Goal: Task Accomplishment & Management: Manage account settings

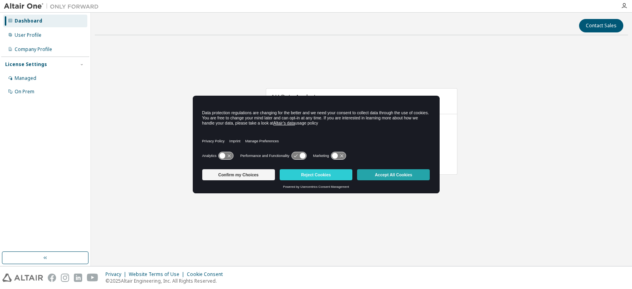
click at [382, 177] on button "Accept All Cookies" at bounding box center [393, 174] width 73 height 11
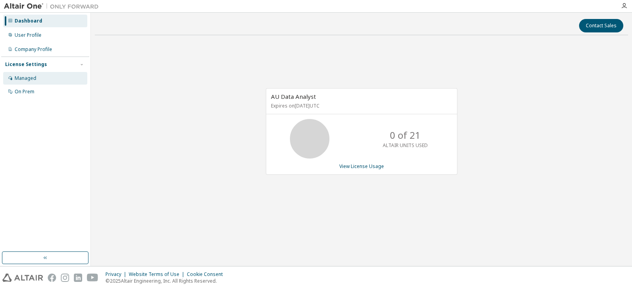
click at [36, 75] on div "Managed" at bounding box center [45, 78] width 84 height 13
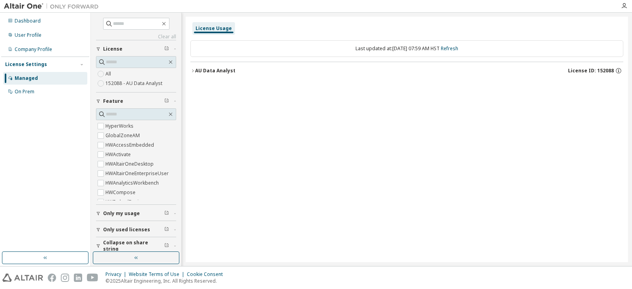
click at [128, 233] on button "Only used licenses" at bounding box center [136, 229] width 80 height 17
click at [34, 34] on div "User Profile" at bounding box center [28, 35] width 27 height 6
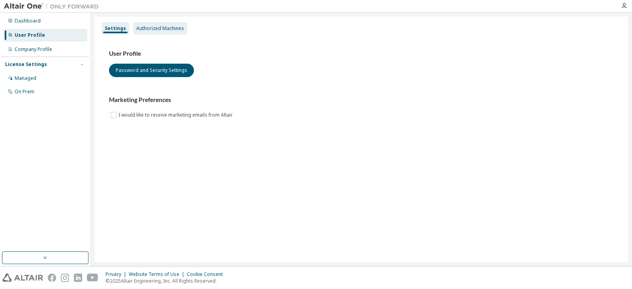
click at [171, 33] on div "Authorized Machines" at bounding box center [160, 28] width 54 height 13
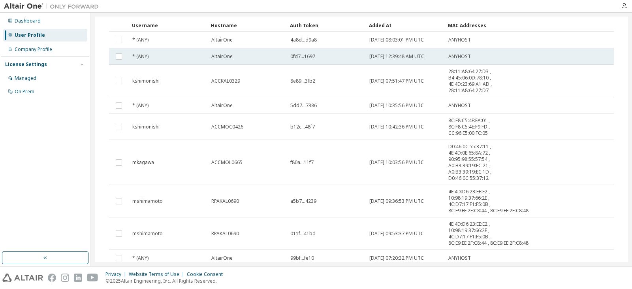
scroll to position [118, 0]
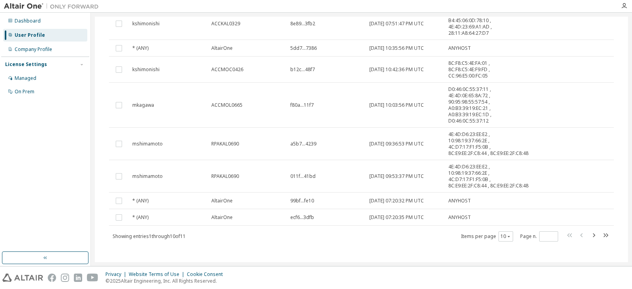
click at [103, 184] on div "Authorized Machines (11) Generate Auth Code Clear Load Save Save As Field Opera…" at bounding box center [362, 89] width 524 height 345
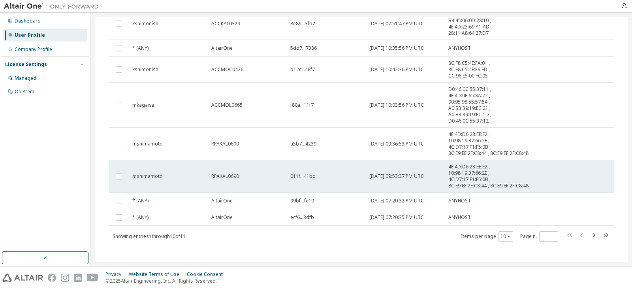
click at [125, 184] on td at bounding box center [119, 176] width 20 height 32
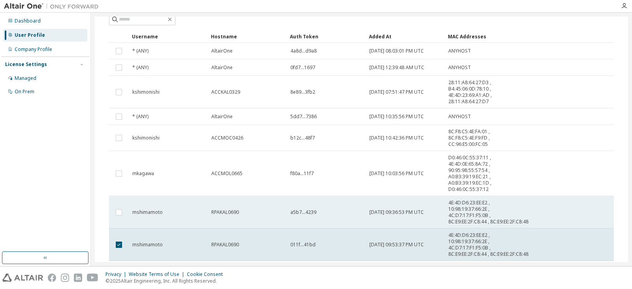
scroll to position [0, 0]
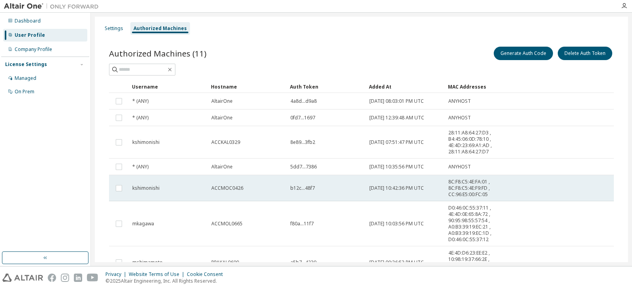
click at [258, 184] on td "ACCMOC0426" at bounding box center [247, 188] width 79 height 26
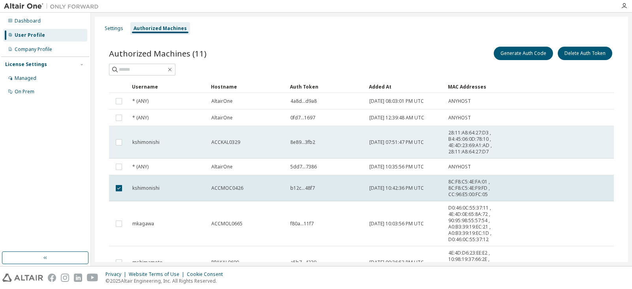
click at [257, 155] on td "ACCKAL0329" at bounding box center [247, 142] width 79 height 32
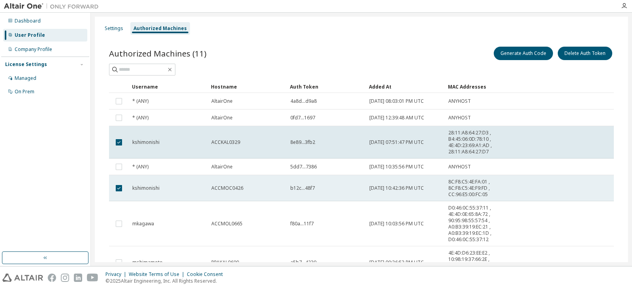
click at [120, 178] on td at bounding box center [119, 188] width 20 height 26
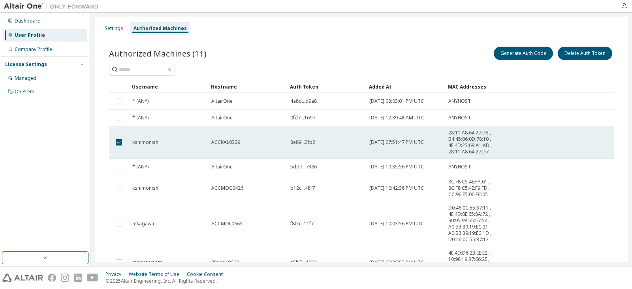
click at [126, 143] on td at bounding box center [119, 142] width 20 height 32
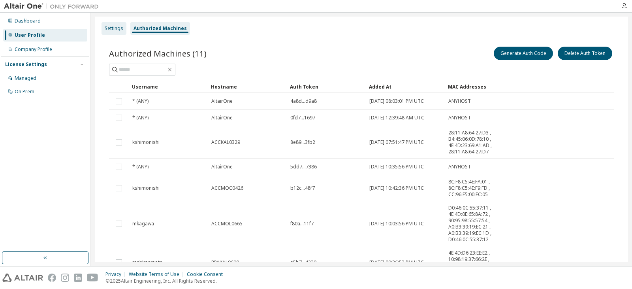
click at [109, 26] on div "Settings" at bounding box center [114, 28] width 19 height 6
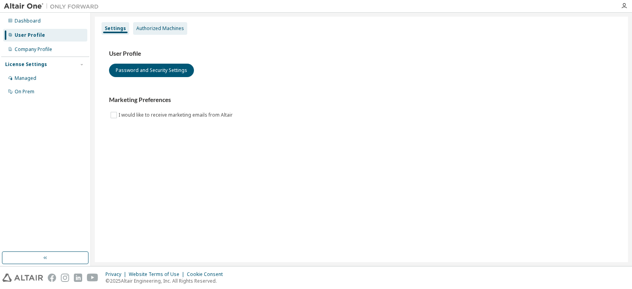
click at [150, 29] on div "Authorized Machines" at bounding box center [160, 28] width 48 height 6
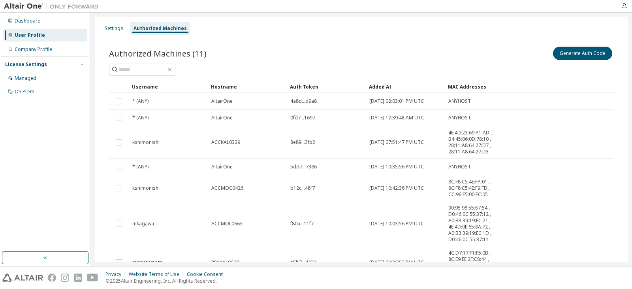
click at [35, 8] on img at bounding box center [53, 6] width 99 height 8
click at [32, 5] on img at bounding box center [53, 6] width 99 height 8
click at [623, 5] on icon "button" at bounding box center [624, 6] width 6 height 6
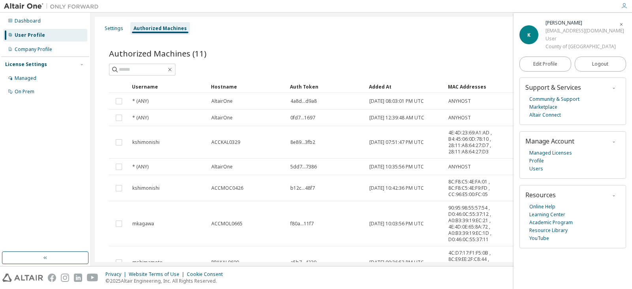
click at [342, 51] on div "Authorized Machines (11) Generate Auth Code" at bounding box center [361, 53] width 505 height 17
click at [41, 75] on div "Managed" at bounding box center [45, 78] width 84 height 13
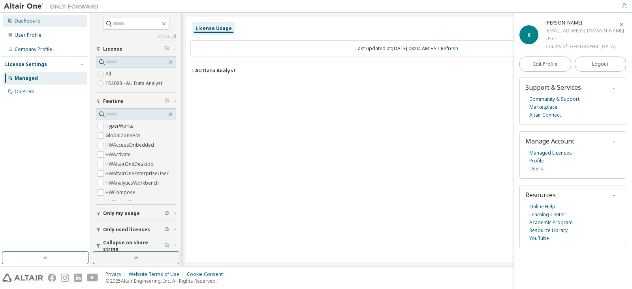
click at [26, 22] on div "Dashboard" at bounding box center [28, 21] width 26 height 6
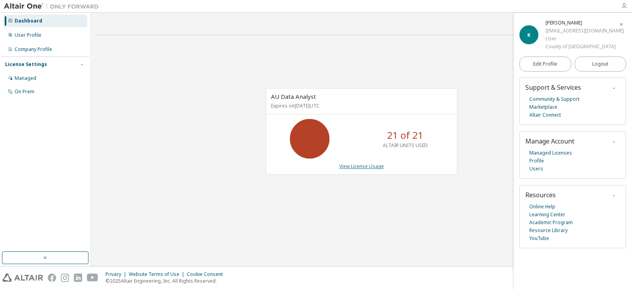
click at [364, 167] on link "View License Usage" at bounding box center [361, 166] width 45 height 7
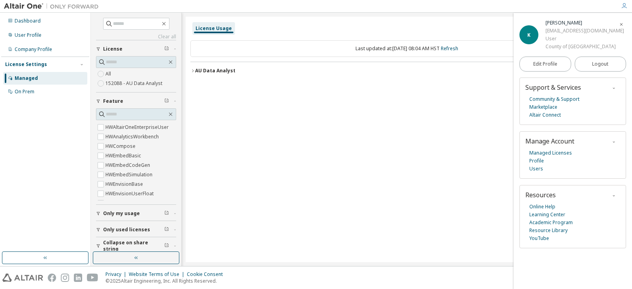
scroll to position [66, 0]
click at [148, 213] on div "Only my usage" at bounding box center [138, 213] width 71 height 6
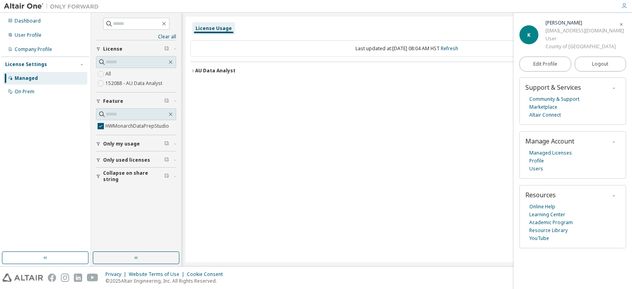
scroll to position [0, 0]
click at [125, 161] on span "Only used licenses" at bounding box center [126, 160] width 47 height 6
click at [126, 198] on span "Collapse on share string" at bounding box center [133, 199] width 61 height 13
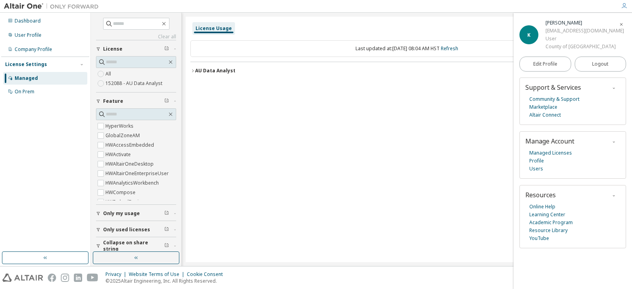
click at [122, 85] on label "152088 - AU Data Analyst" at bounding box center [134, 83] width 58 height 9
click at [196, 75] on button "AU Data Analyst License ID: 152088" at bounding box center [406, 70] width 433 height 17
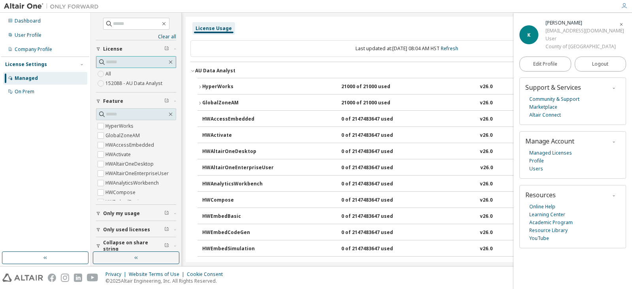
click at [164, 66] on span at bounding box center [136, 62] width 80 height 12
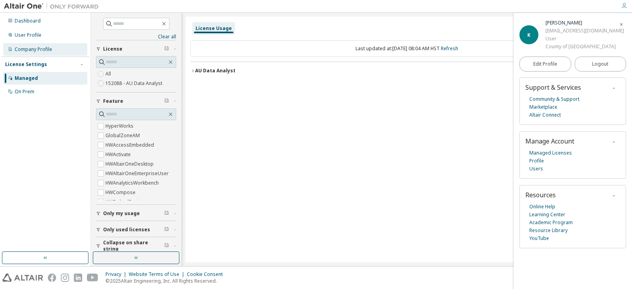
click at [51, 49] on div "Company Profile" at bounding box center [34, 49] width 38 height 6
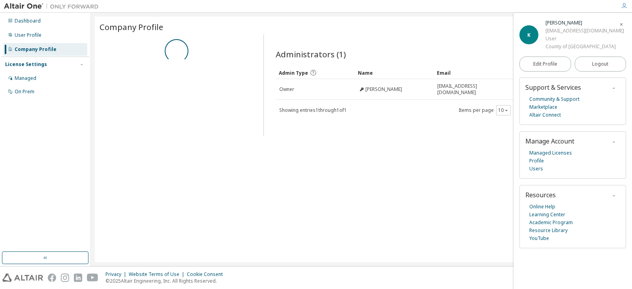
click at [42, 68] on div "License Settings" at bounding box center [45, 64] width 80 height 7
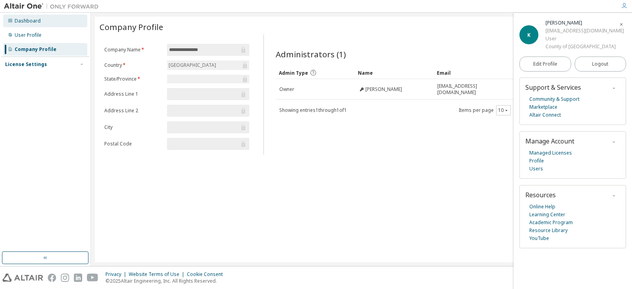
click at [37, 22] on div "Dashboard" at bounding box center [28, 21] width 26 height 6
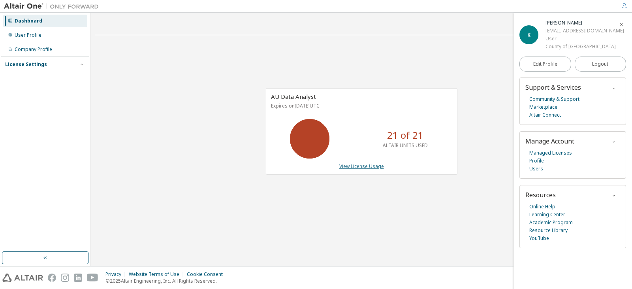
click at [359, 166] on link "View License Usage" at bounding box center [361, 166] width 45 height 7
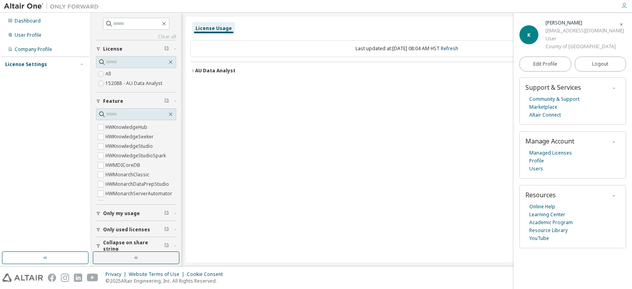
scroll to position [190, 0]
click at [107, 174] on label "HWMonarchDataPrepStudio" at bounding box center [137, 172] width 65 height 9
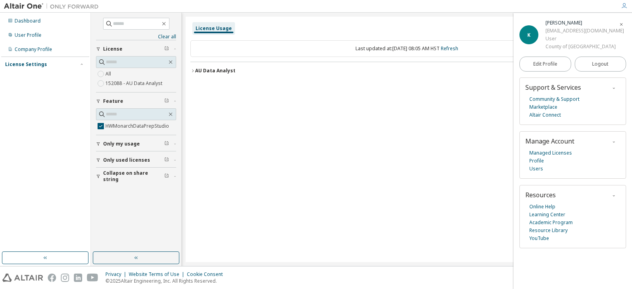
click at [192, 74] on button "AU Data Analyst License ID: 152088" at bounding box center [406, 70] width 433 height 17
click at [218, 86] on div "HWMonarchDataPrepStudio" at bounding box center [237, 86] width 71 height 7
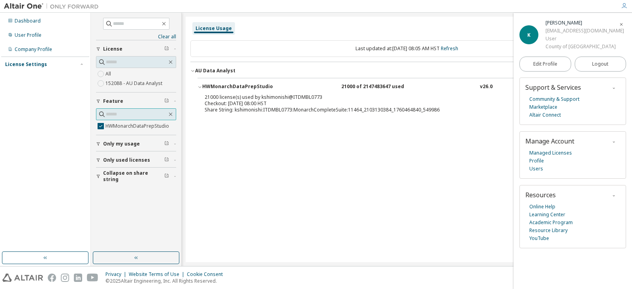
click at [175, 116] on span at bounding box center [136, 114] width 80 height 12
click at [171, 116] on icon "button" at bounding box center [170, 114] width 6 height 6
click at [108, 117] on input "text" at bounding box center [136, 114] width 61 height 8
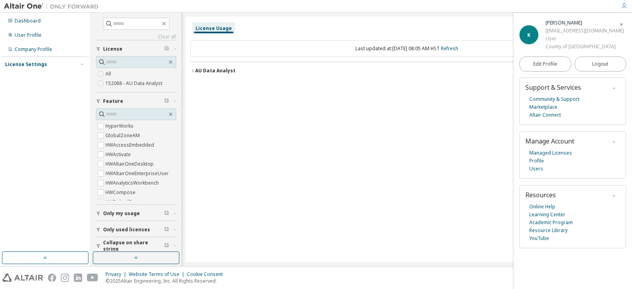
click at [160, 231] on div "Only used licenses" at bounding box center [138, 229] width 71 height 6
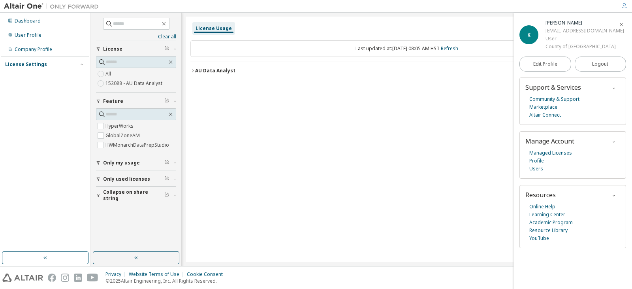
click at [197, 73] on div "AU Data Analyst" at bounding box center [215, 71] width 40 height 6
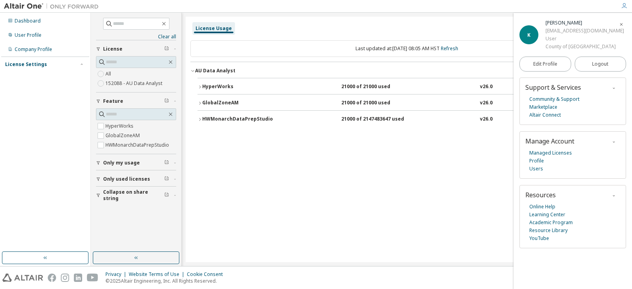
click at [207, 122] on div "HWMonarchDataPrepStudio" at bounding box center [237, 119] width 71 height 7
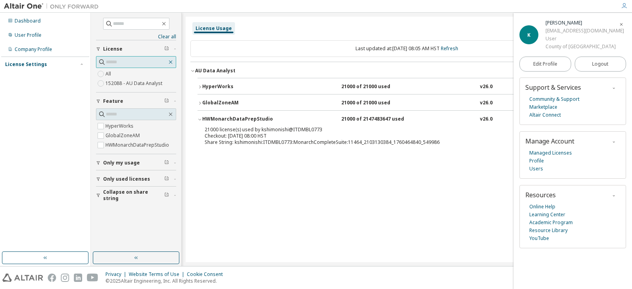
click at [173, 60] on icon "button" at bounding box center [170, 62] width 6 height 6
click at [173, 113] on icon "button" at bounding box center [170, 114] width 6 height 6
click at [38, 62] on div "License Settings" at bounding box center [26, 64] width 42 height 6
click at [24, 92] on div "On Prem" at bounding box center [25, 91] width 20 height 6
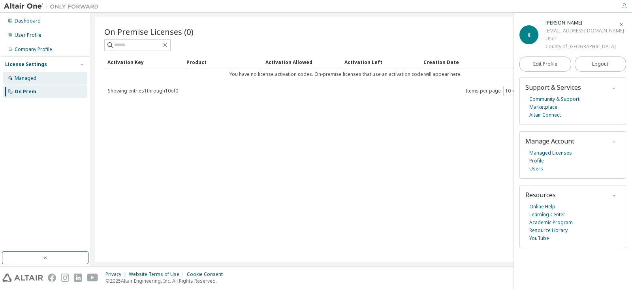
click at [26, 83] on div "Managed" at bounding box center [45, 78] width 84 height 13
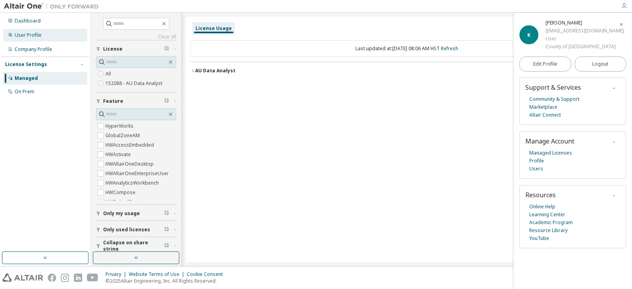
click at [51, 38] on div "User Profile" at bounding box center [45, 35] width 84 height 13
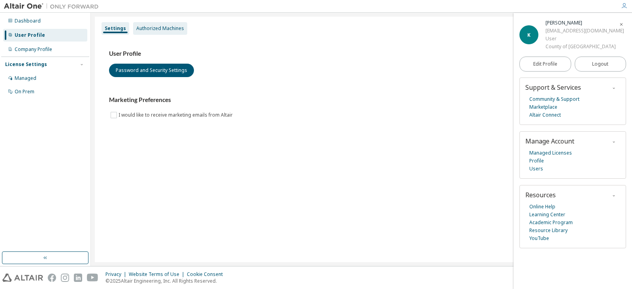
click at [178, 24] on div "Authorized Machines" at bounding box center [160, 28] width 54 height 13
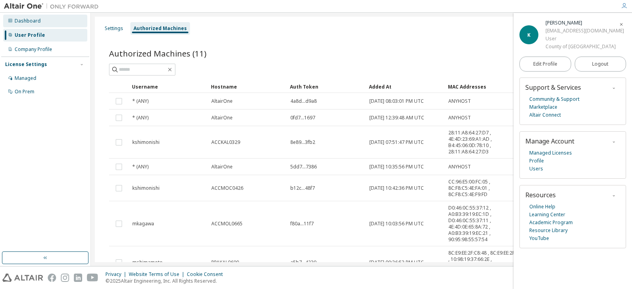
click at [23, 20] on div "Dashboard" at bounding box center [28, 21] width 26 height 6
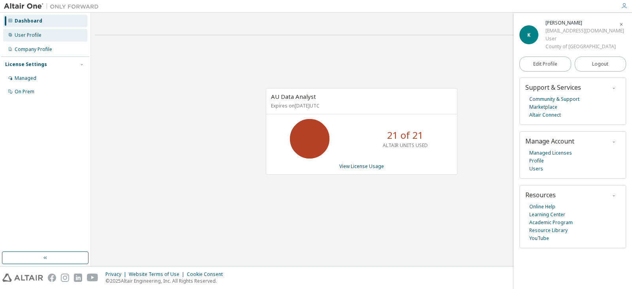
click at [35, 34] on div "User Profile" at bounding box center [28, 35] width 27 height 6
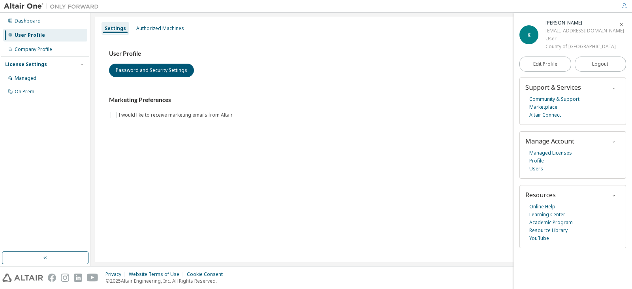
click at [625, 5] on icon "button" at bounding box center [624, 6] width 6 height 6
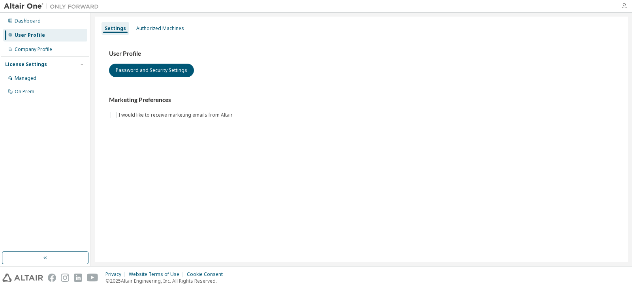
click at [625, 5] on icon "button" at bounding box center [624, 6] width 6 height 6
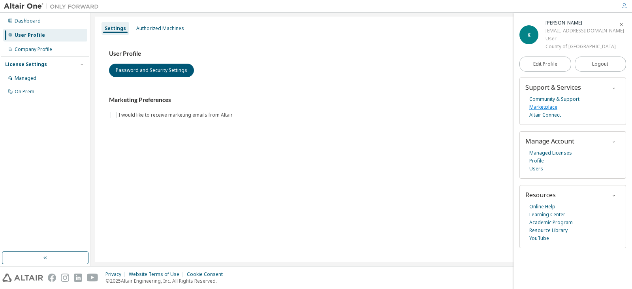
click at [546, 105] on link "Marketplace" at bounding box center [543, 107] width 28 height 8
click at [39, 34] on div "User Profile" at bounding box center [30, 35] width 30 height 6
click at [150, 30] on div "Authorized Machines" at bounding box center [160, 28] width 48 height 6
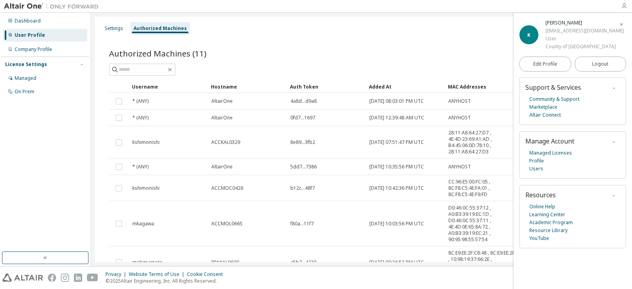
click at [623, 27] on icon "button" at bounding box center [621, 24] width 5 height 6
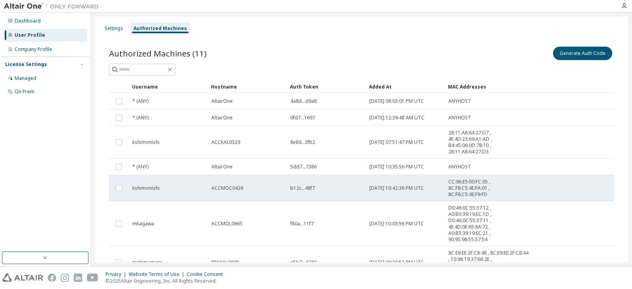
click at [323, 156] on td "8e89...3fb2" at bounding box center [326, 142] width 79 height 32
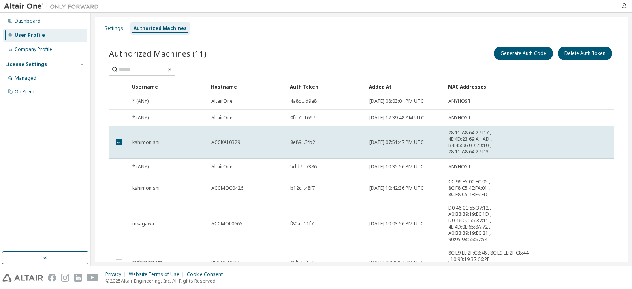
click at [323, 156] on td "8e89...3fb2" at bounding box center [326, 142] width 79 height 32
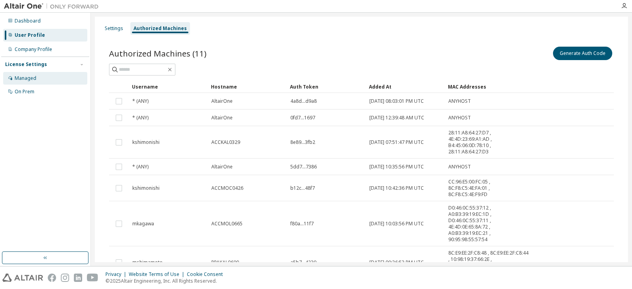
click at [22, 78] on div "Managed" at bounding box center [26, 78] width 22 height 6
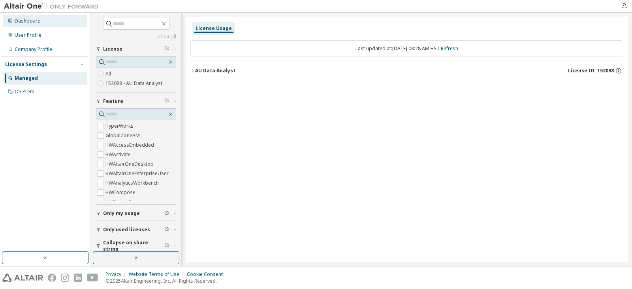
click at [23, 20] on div "Dashboard" at bounding box center [28, 21] width 26 height 6
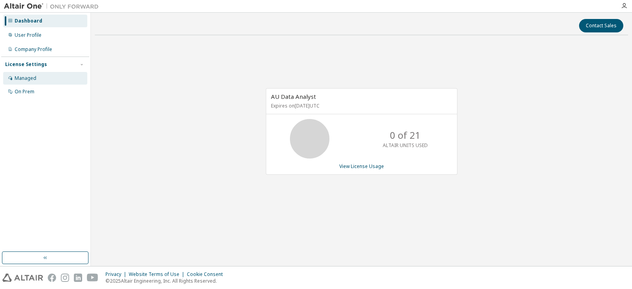
click at [40, 79] on div "Managed" at bounding box center [45, 78] width 84 height 13
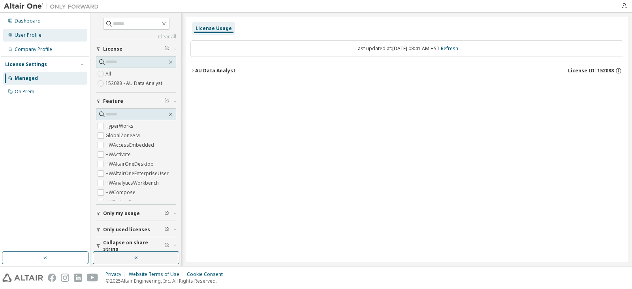
click at [36, 39] on div "User Profile" at bounding box center [45, 35] width 84 height 13
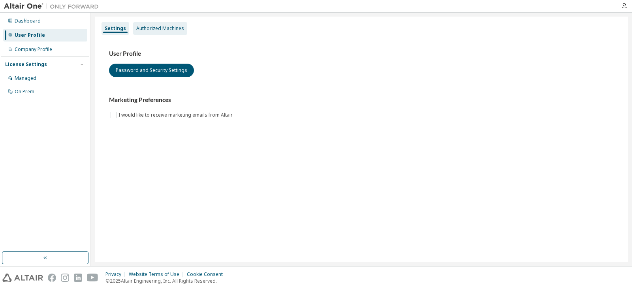
click at [149, 28] on div "Authorized Machines" at bounding box center [160, 28] width 48 height 6
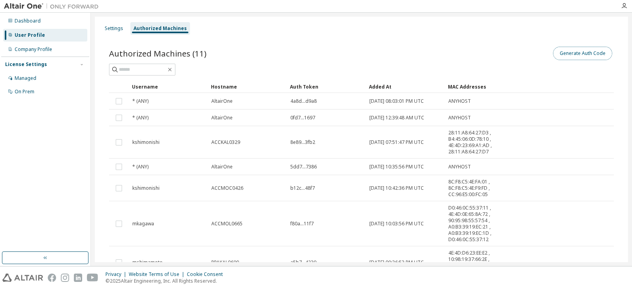
click at [571, 51] on button "Generate Auth Code" at bounding box center [582, 53] width 59 height 13
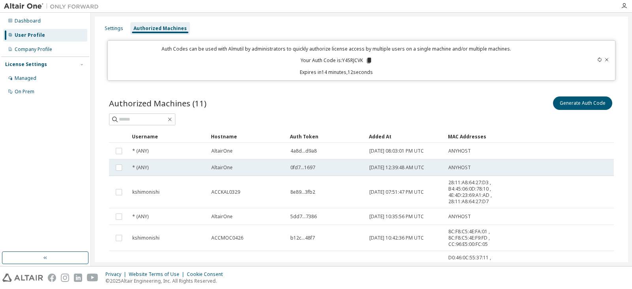
click at [569, 174] on tr "* (ANY) AltairOne 0fd7...1697 [DATE] 12:39:48 AM UTC ANYHOST" at bounding box center [361, 167] width 505 height 17
